Goal: Use online tool/utility: Utilize a website feature to perform a specific function

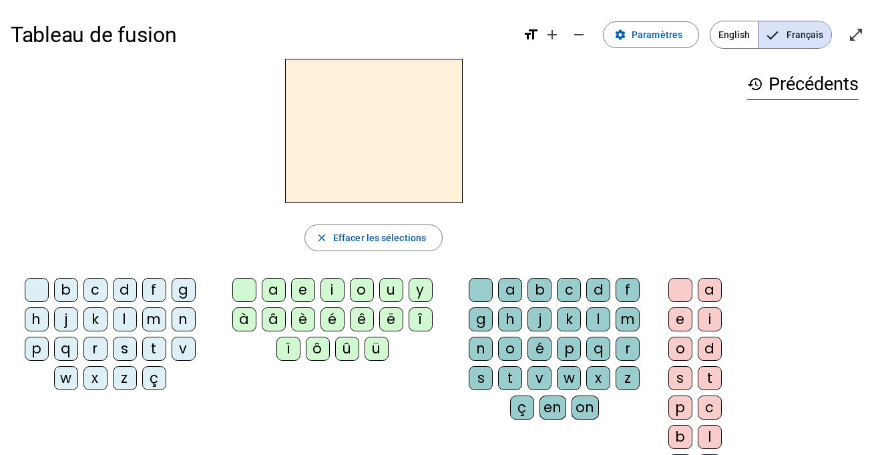
click at [146, 321] on div "m" at bounding box center [154, 319] width 24 height 24
click at [269, 290] on div "a" at bounding box center [274, 290] width 24 height 24
click at [123, 317] on div "l" at bounding box center [125, 319] width 24 height 24
click at [303, 291] on div "e" at bounding box center [303, 290] width 24 height 24
click at [125, 286] on div "d" at bounding box center [125, 290] width 24 height 24
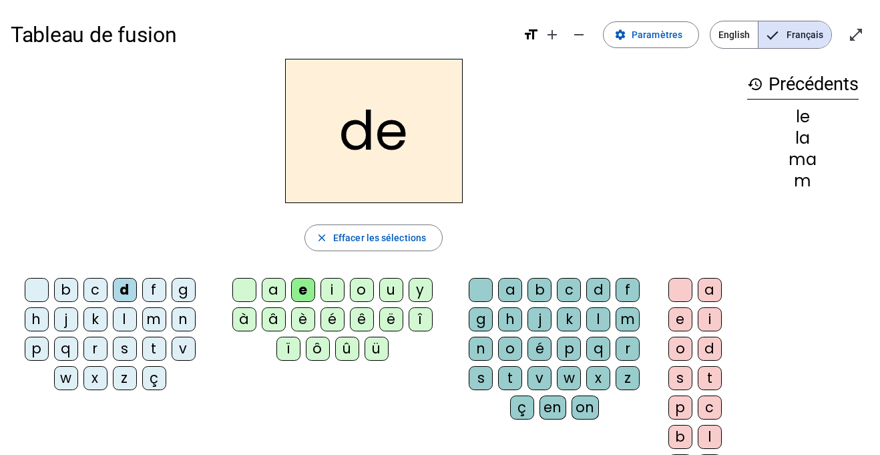
click at [394, 290] on div "u" at bounding box center [391, 290] width 24 height 24
click at [152, 343] on div "t" at bounding box center [154, 349] width 24 height 24
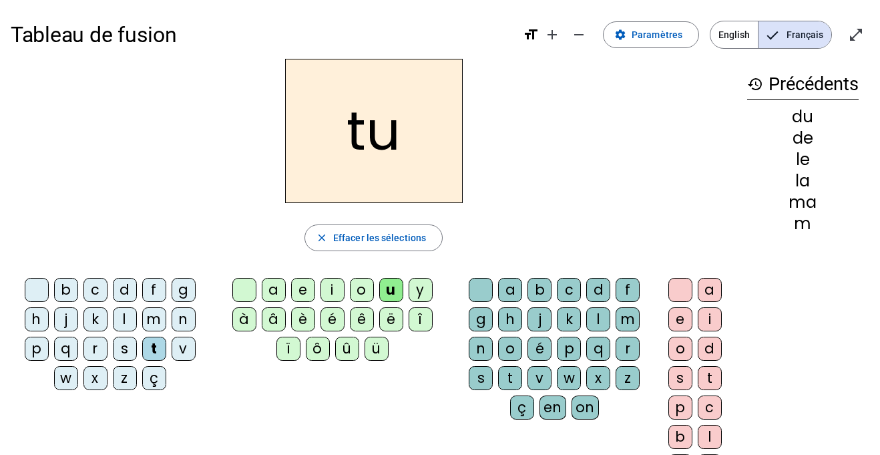
click at [268, 292] on div "a" at bounding box center [274, 290] width 24 height 24
click at [298, 283] on div "e" at bounding box center [303, 290] width 24 height 24
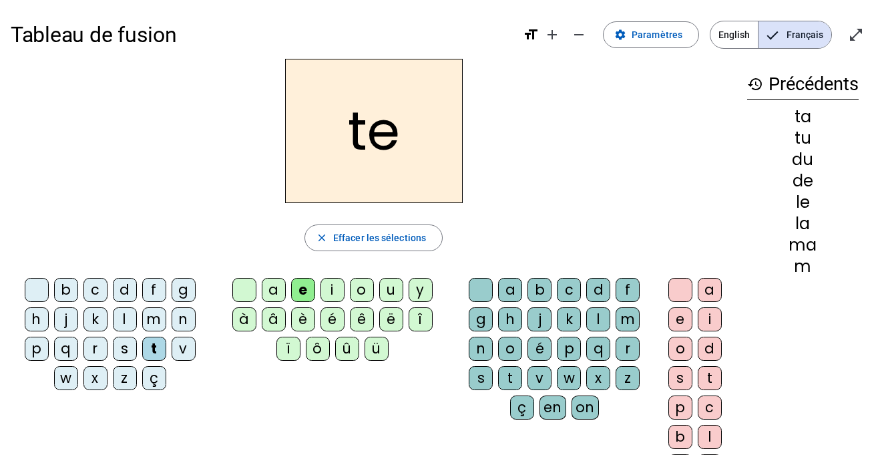
click at [151, 319] on div "m" at bounding box center [154, 319] width 24 height 24
